Goal: Find specific page/section

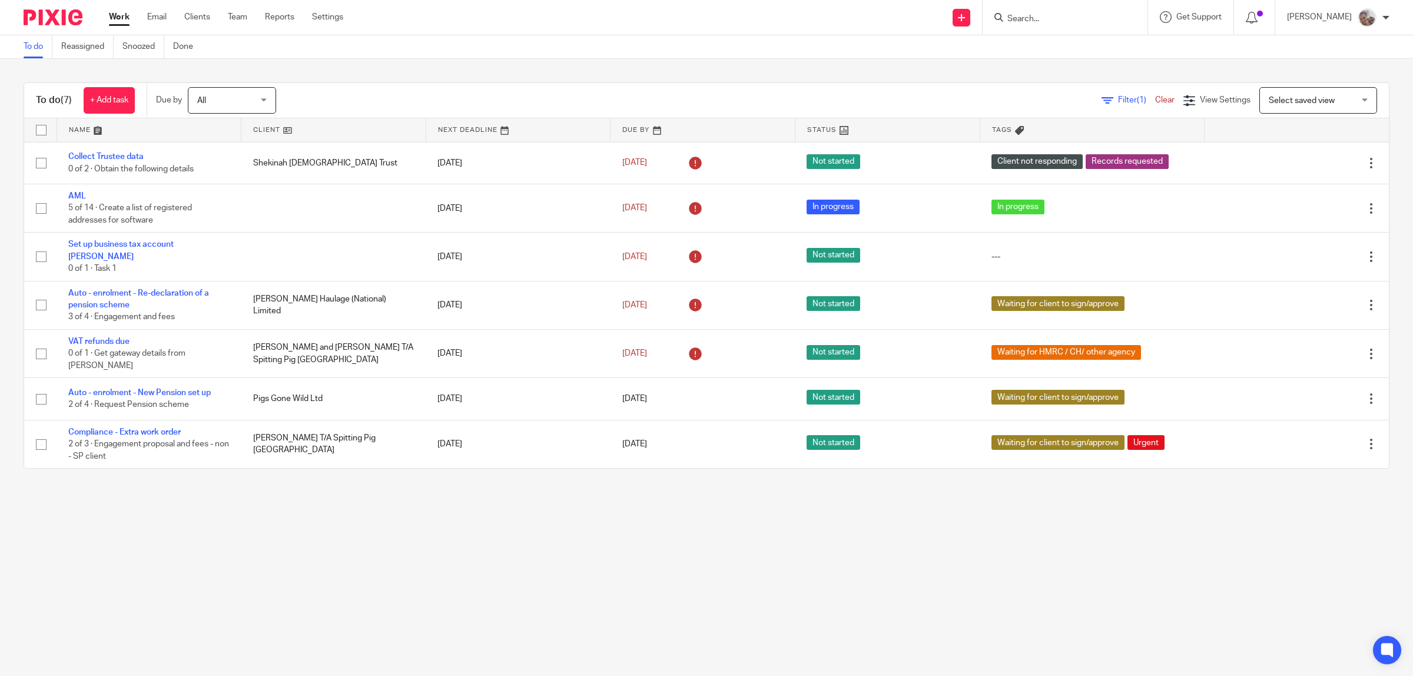
click at [1051, 21] on input "Search" at bounding box center [1059, 19] width 106 height 11
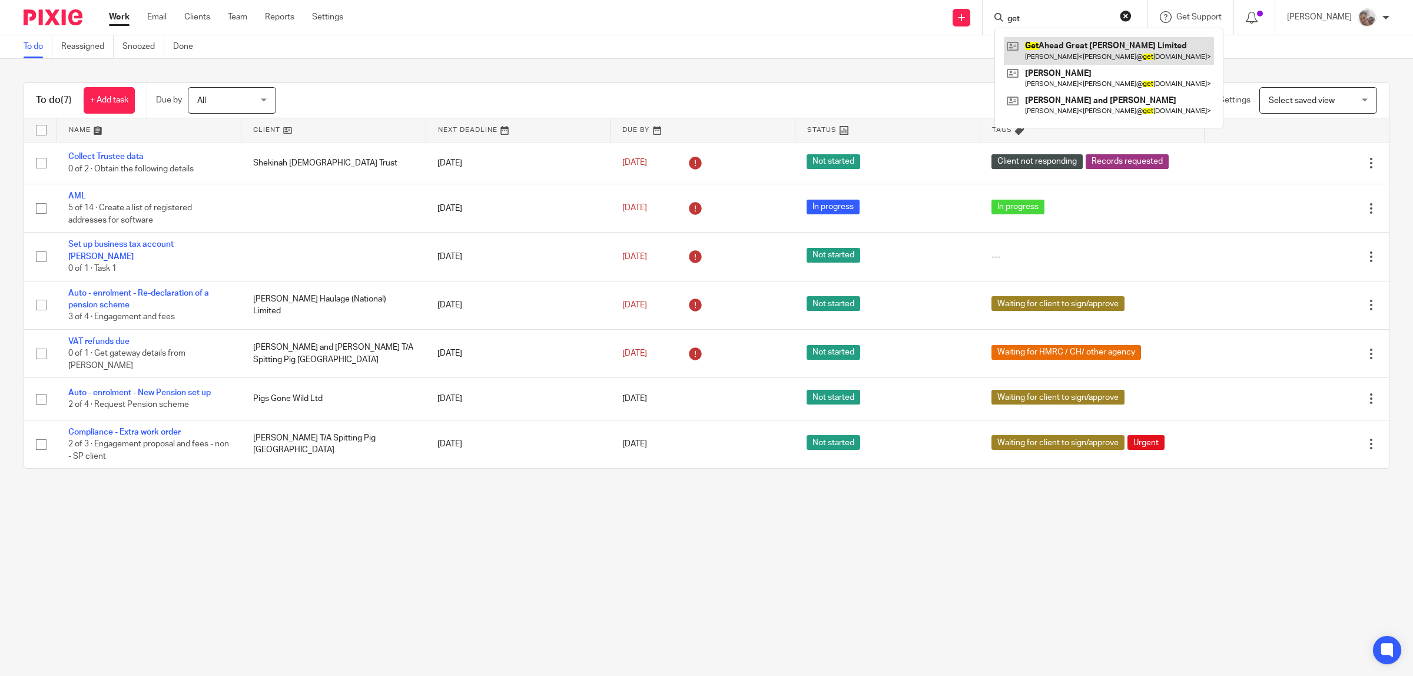
type input "get"
click at [1102, 54] on link at bounding box center [1109, 50] width 210 height 27
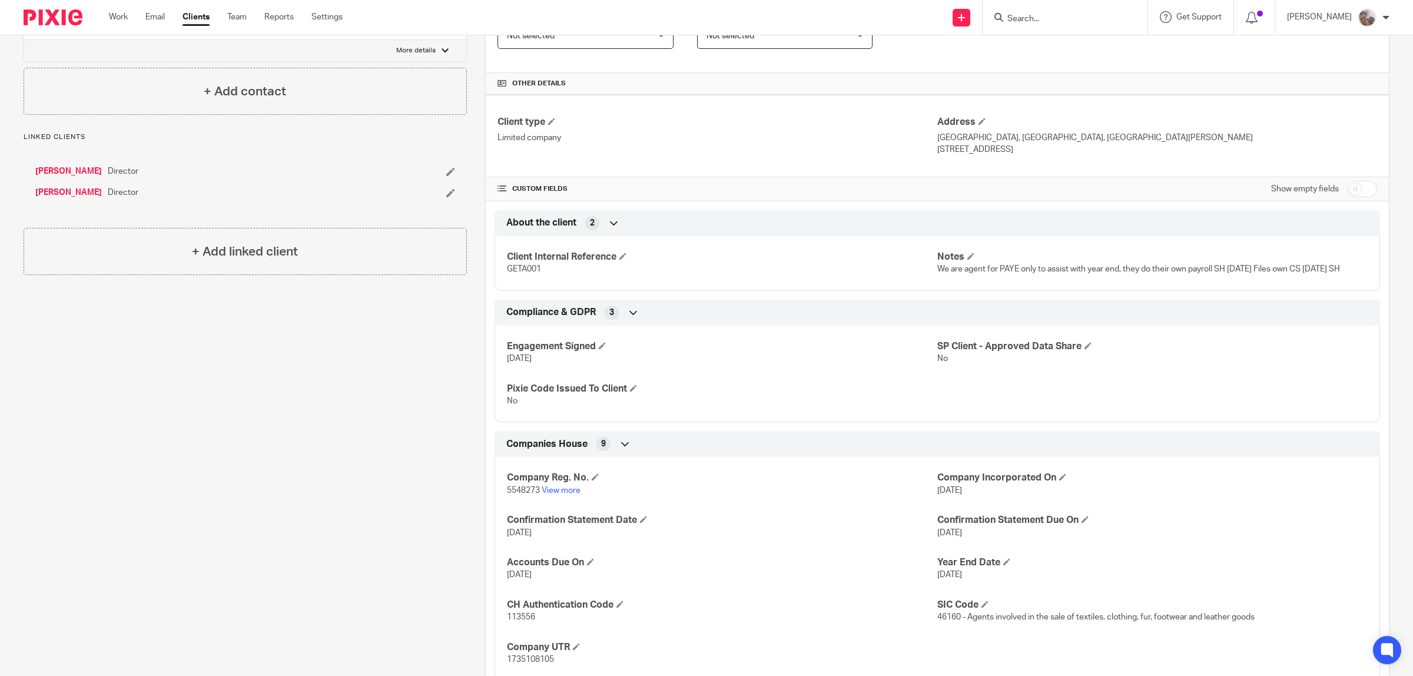
scroll to position [368, 0]
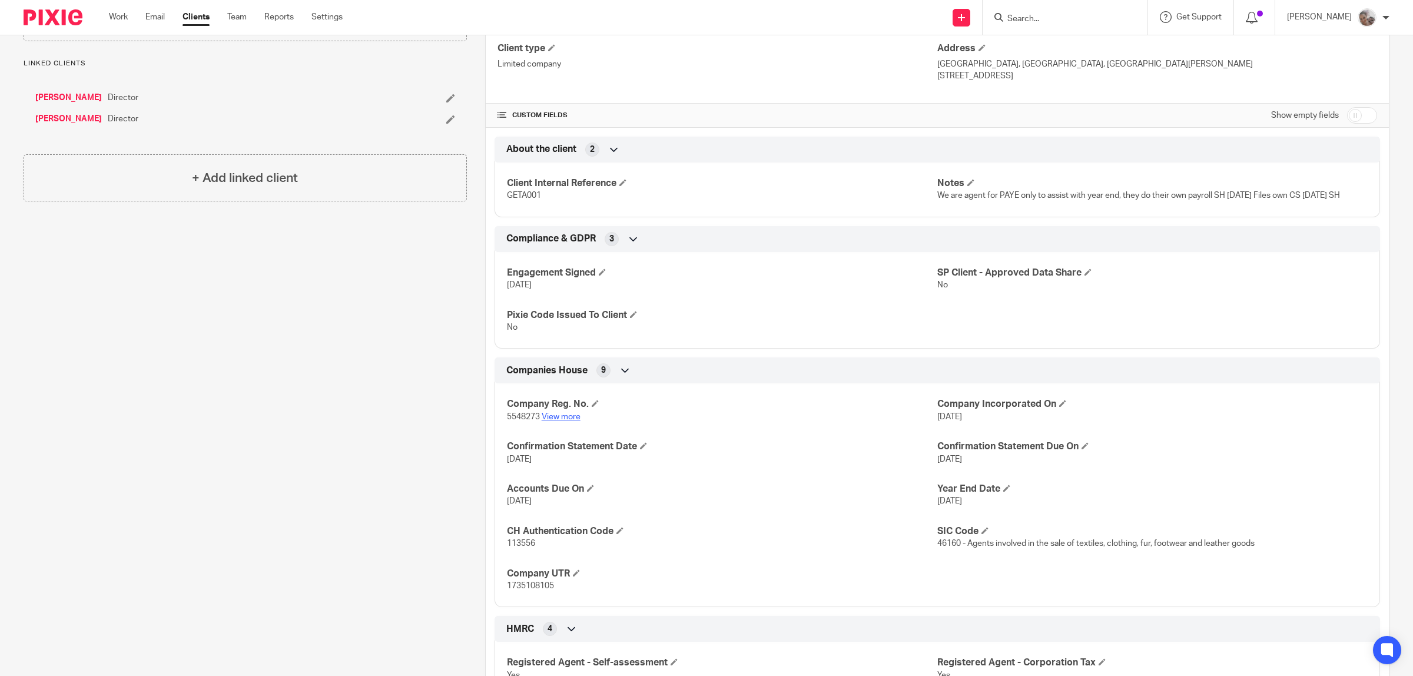
click at [560, 417] on link "View more" at bounding box center [561, 417] width 39 height 8
